Goal: Find specific page/section: Find specific page/section

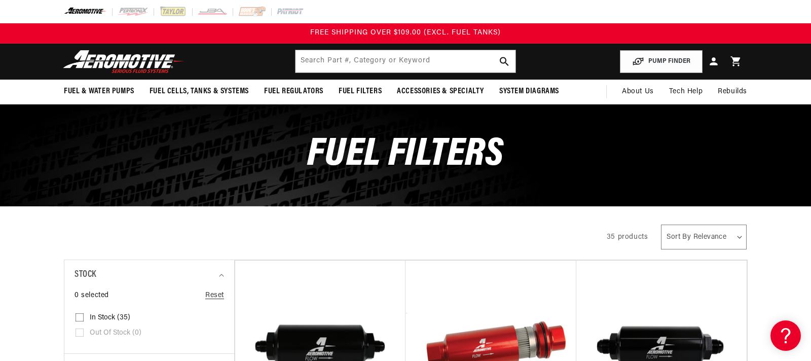
click at [802, 25] on div "Close dialog NOT SO FAST! No time to browse? No problem. Sign up and we'll keep…" at bounding box center [405, 180] width 811 height 361
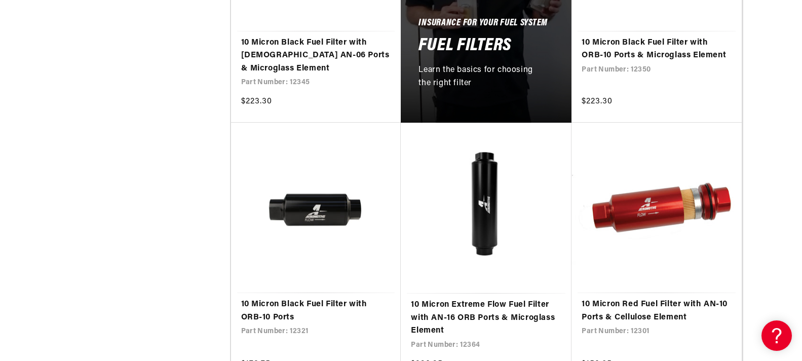
scroll to position [667, 0]
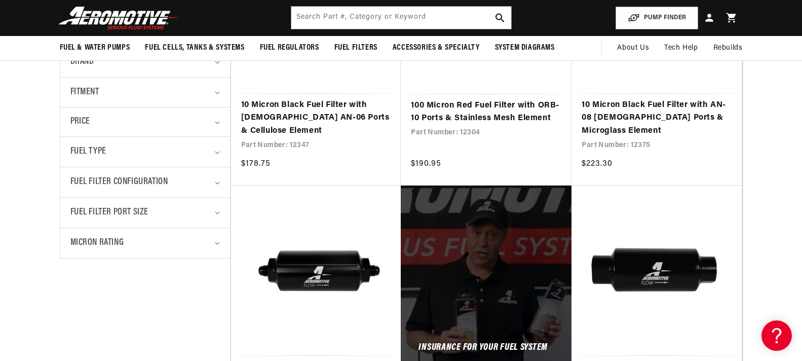
scroll to position [251, 0]
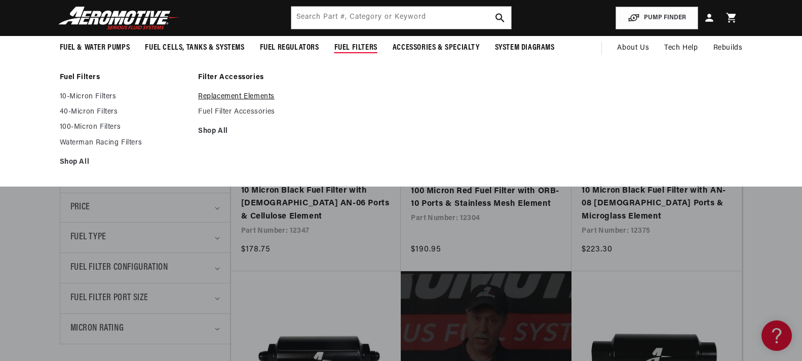
click at [250, 96] on link "Replacement Elements" at bounding box center [262, 96] width 129 height 9
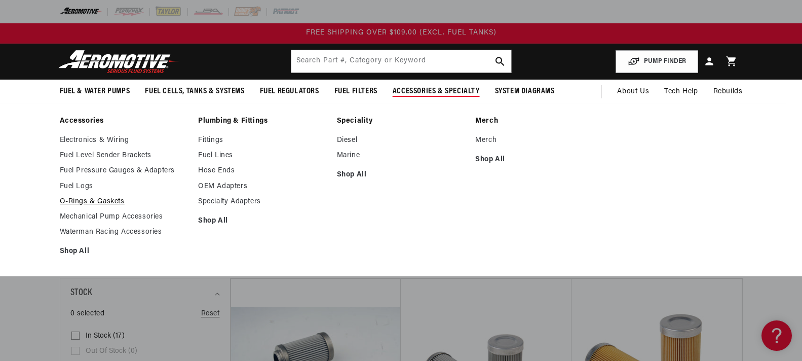
click at [111, 204] on link "O-Rings & Gaskets" at bounding box center [124, 201] width 129 height 9
